Goal: Task Accomplishment & Management: Use online tool/utility

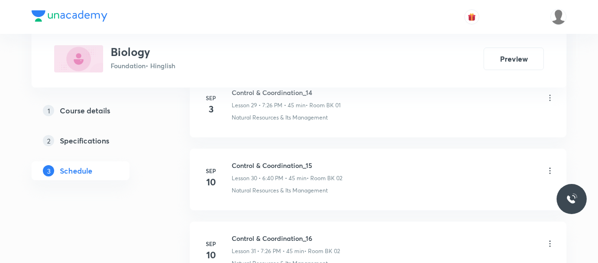
drag, startPoint x: 0, startPoint y: 0, endPoint x: 366, endPoint y: 150, distance: 396.1
click at [366, 161] on div "Control & Coordination_15 Lesson 30 • 6:40 PM • 45 min • Room BK 02" at bounding box center [393, 172] width 323 height 22
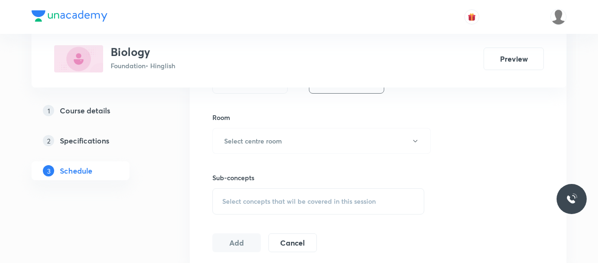
scroll to position [369, 0]
